Goal: Task Accomplishment & Management: Use online tool/utility

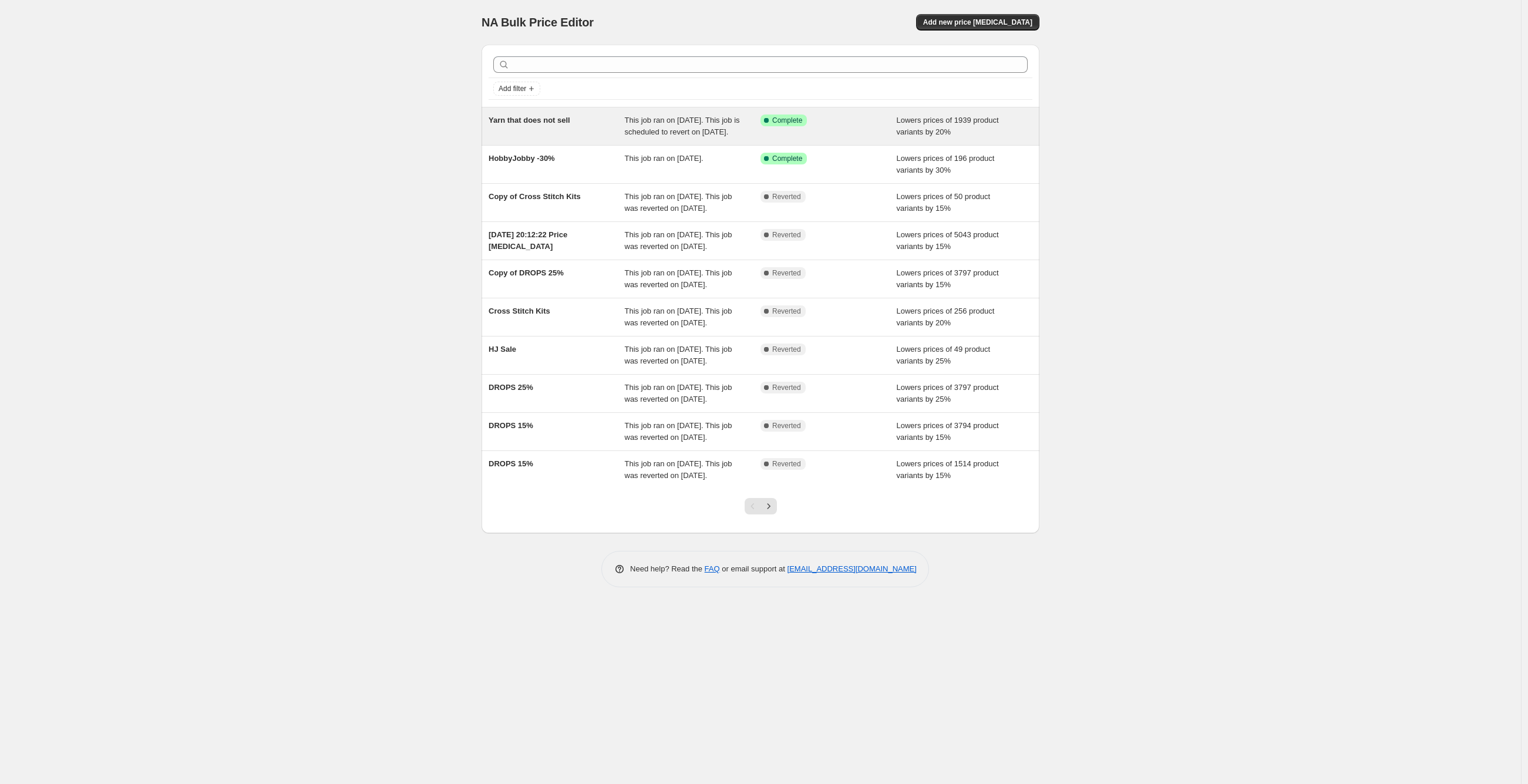
click at [542, 126] on div "Yarn that does not sell" at bounding box center [556, 126] width 136 height 24
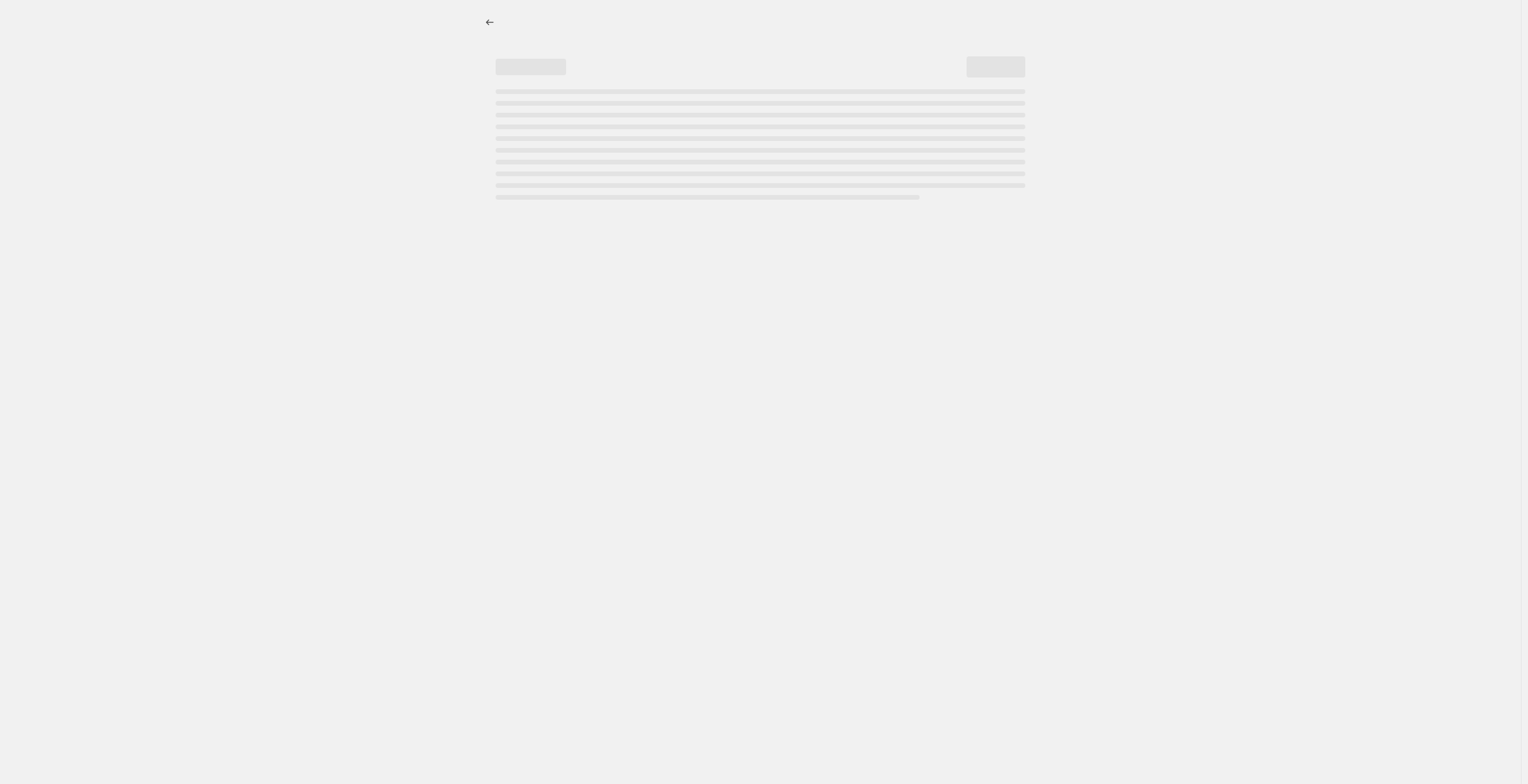
select select "percentage"
select select "vendor"
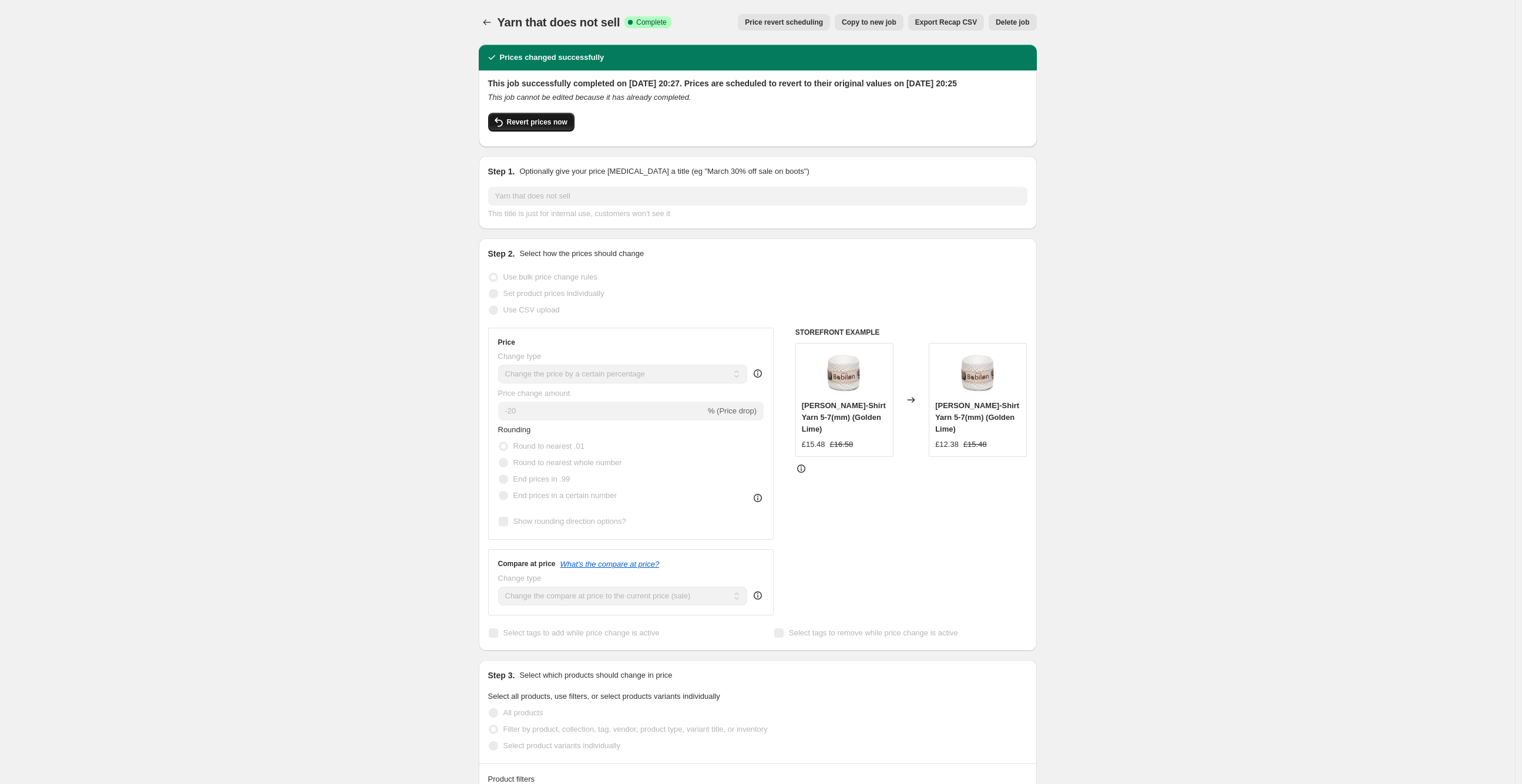
click at [549, 127] on span "Revert prices now" at bounding box center [537, 122] width 60 height 10
checkbox input "false"
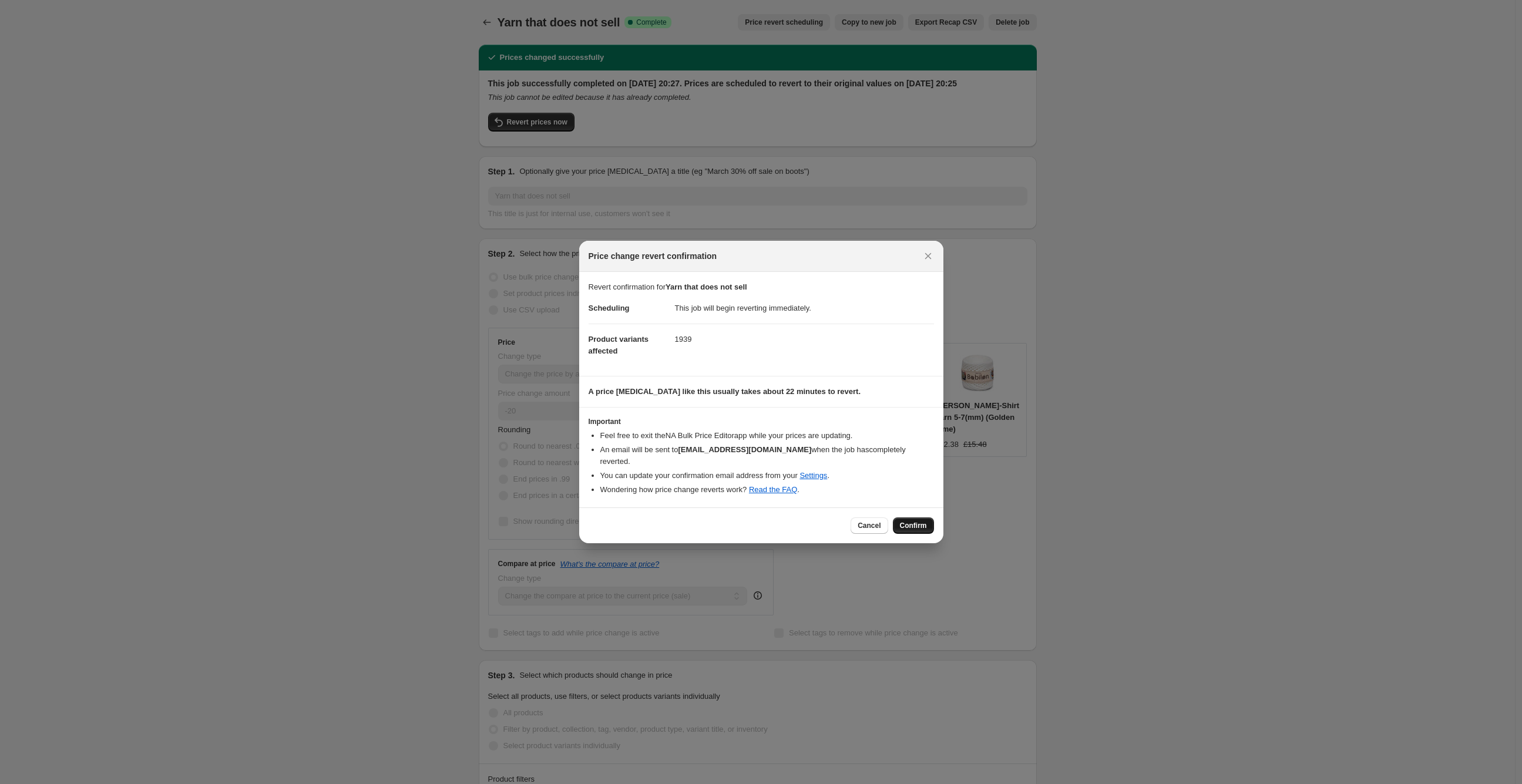
click at [911, 522] on span "Confirm" at bounding box center [913, 525] width 27 height 10
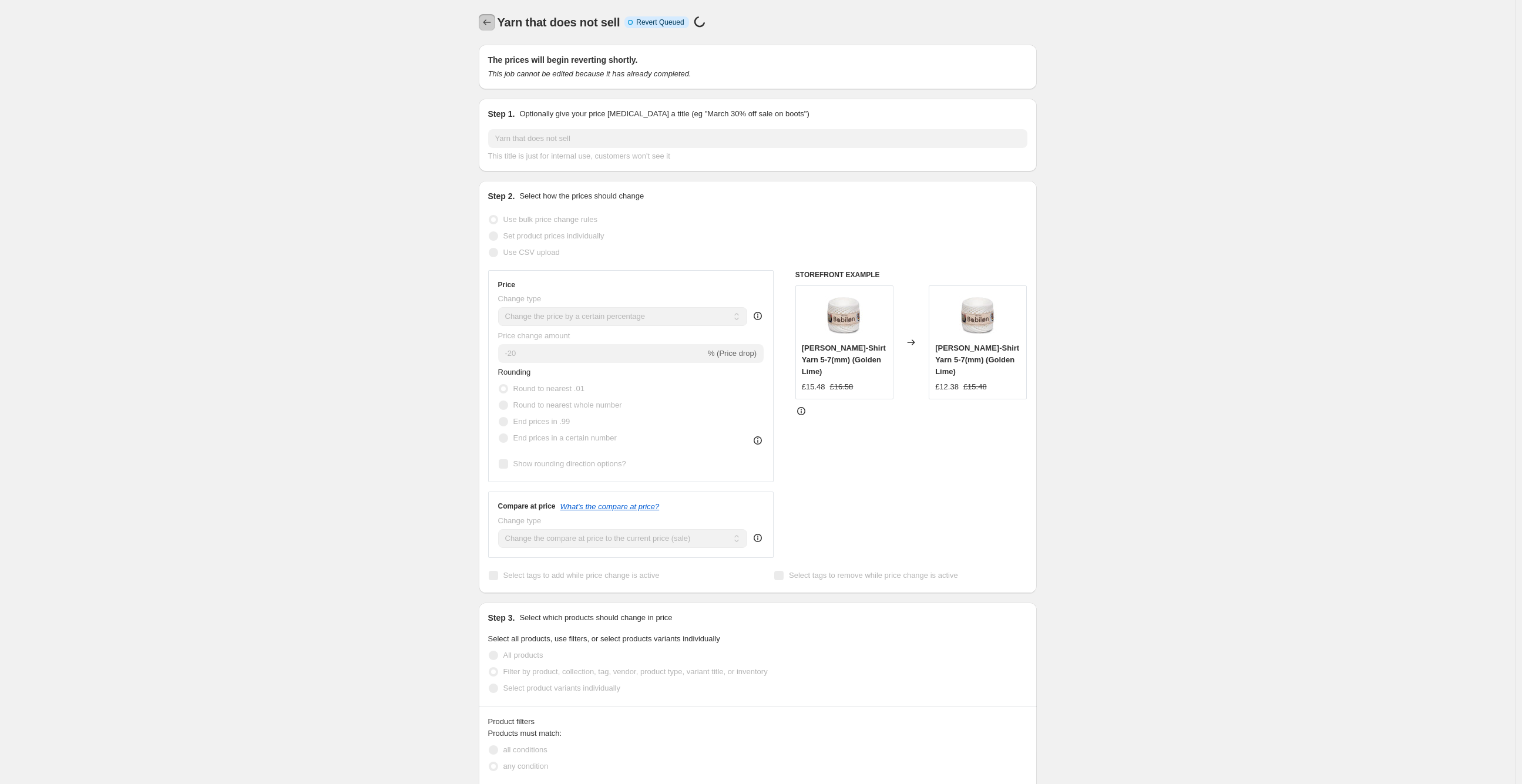
click at [492, 18] on icon "Price change jobs" at bounding box center [487, 22] width 12 height 12
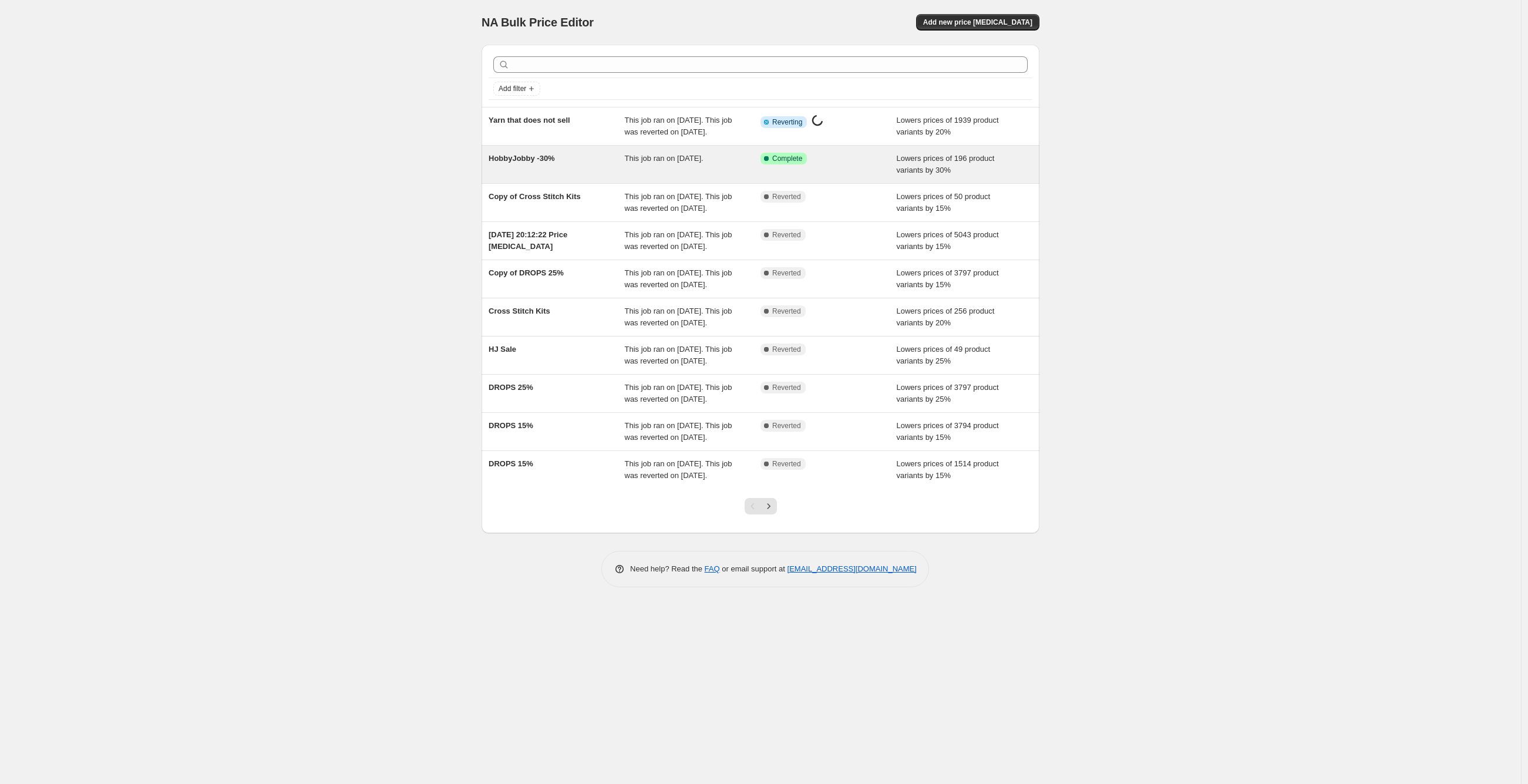
click at [554, 163] on span "HobbyJobby -30%" at bounding box center [522, 158] width 67 height 9
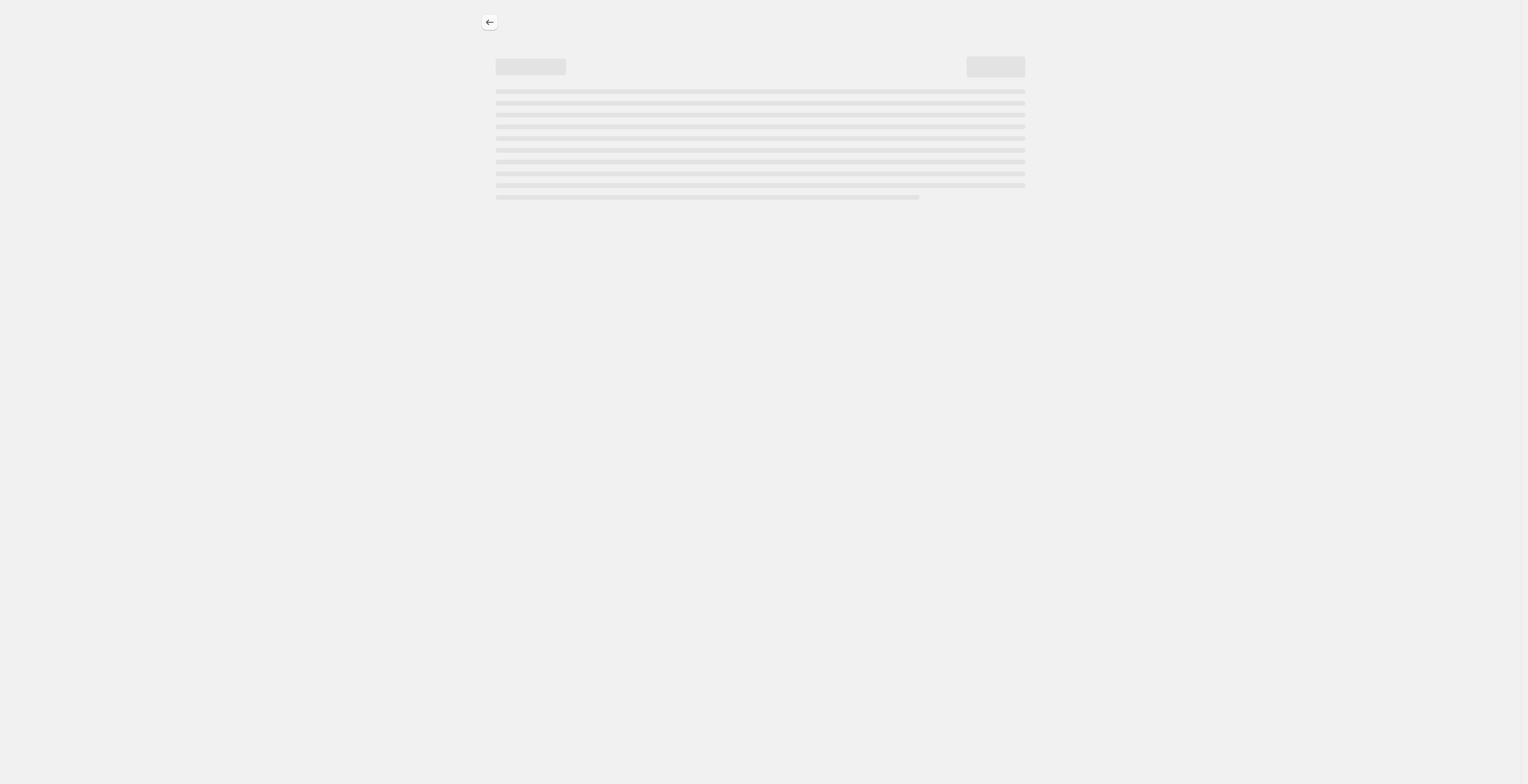
select select "percentage"
select select "vendor"
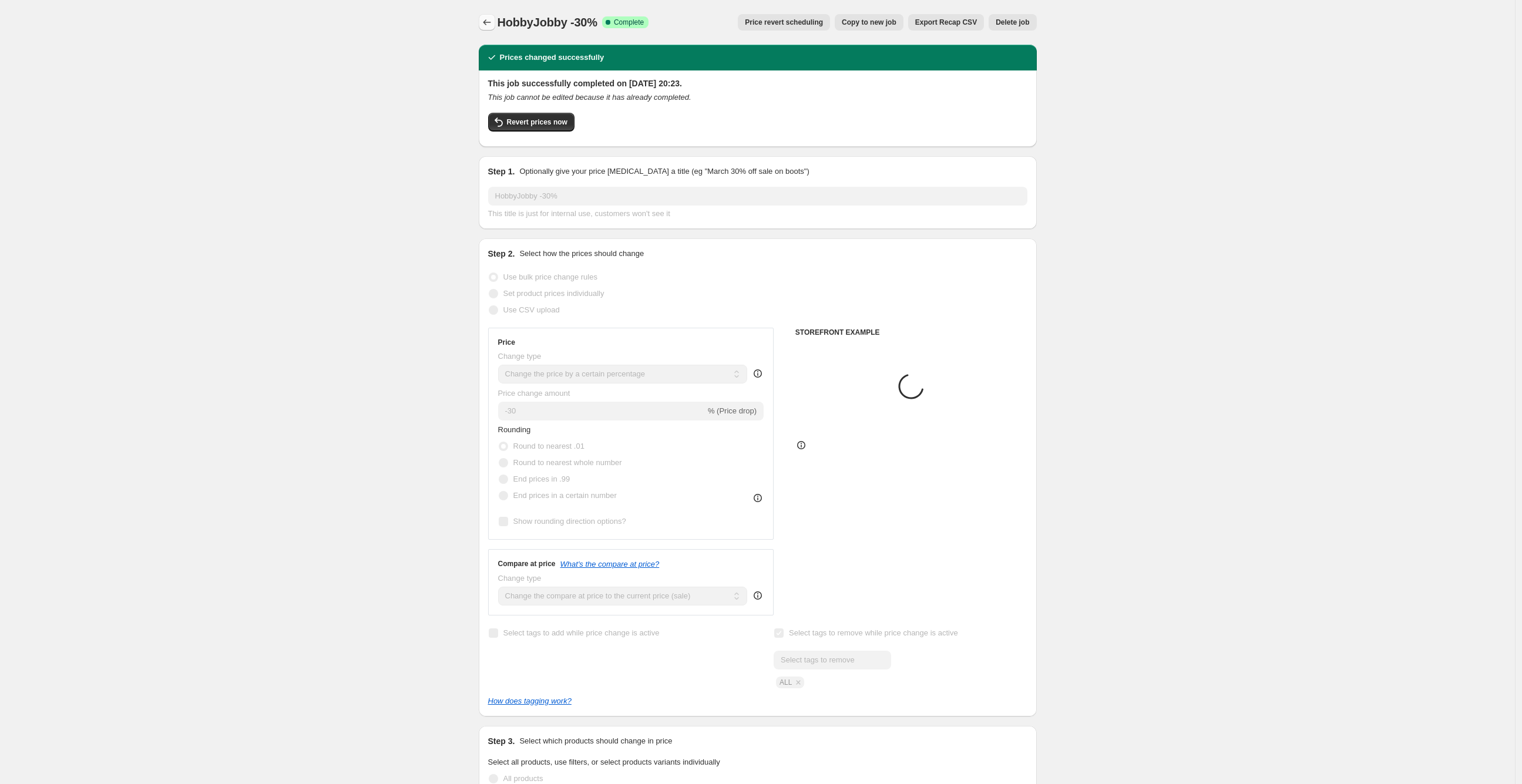
click at [484, 19] on icon "Price change jobs" at bounding box center [487, 22] width 12 height 12
